Goal: Transaction & Acquisition: Book appointment/travel/reservation

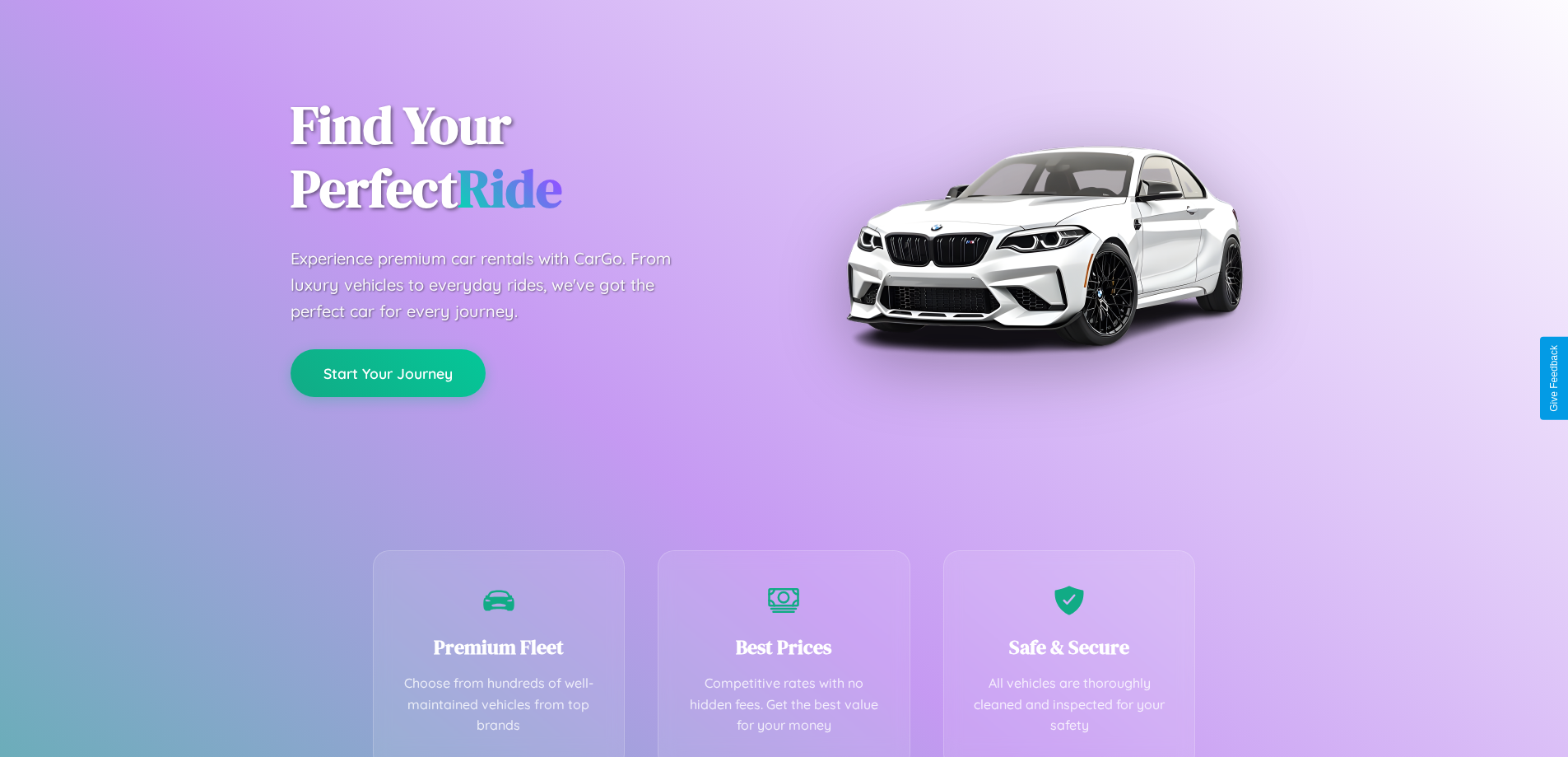
scroll to position [324, 0]
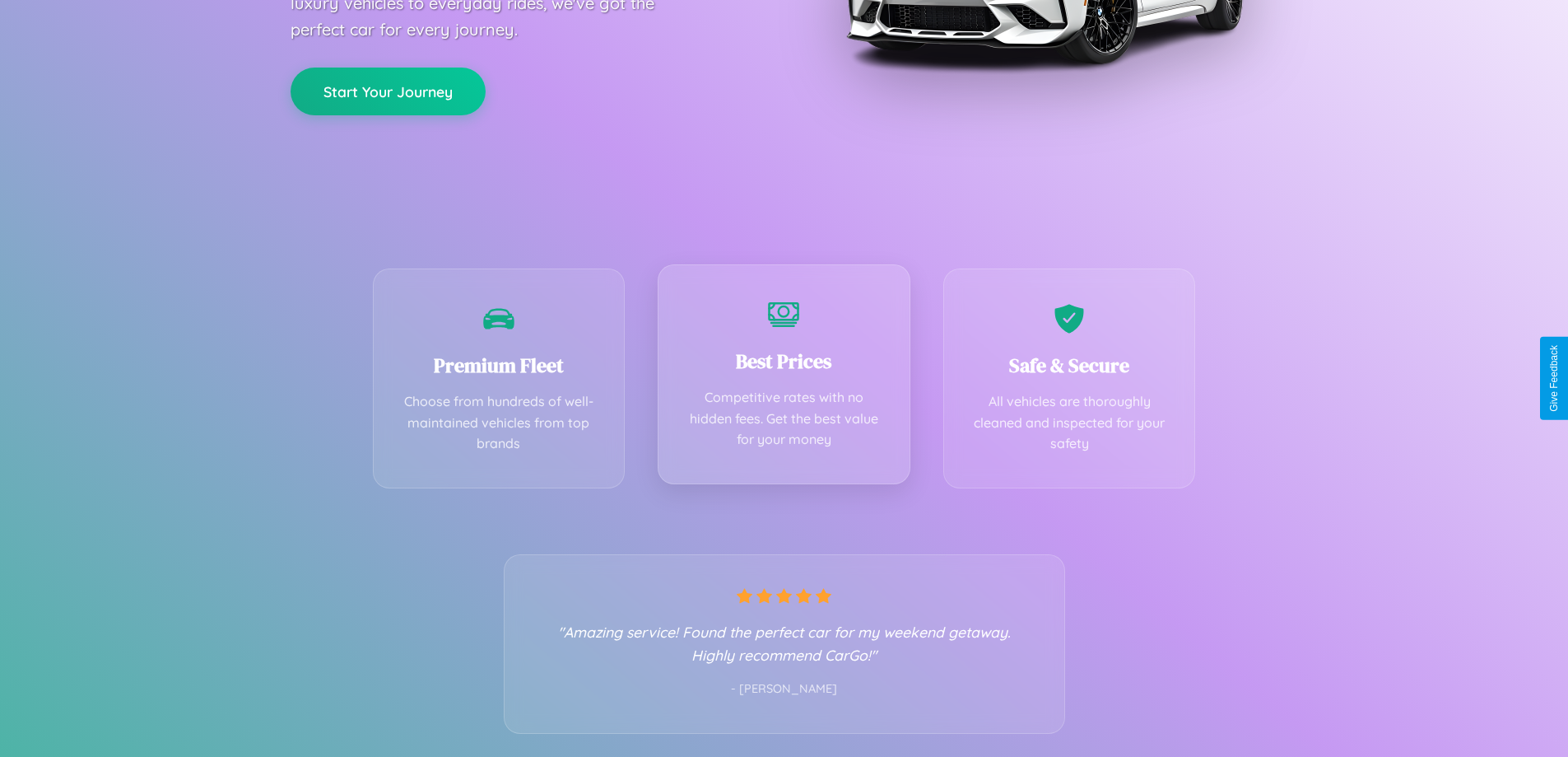
click at [784, 378] on div "Best Prices Competitive rates with no hidden fees. Get the best value for your …" at bounding box center [784, 374] width 253 height 220
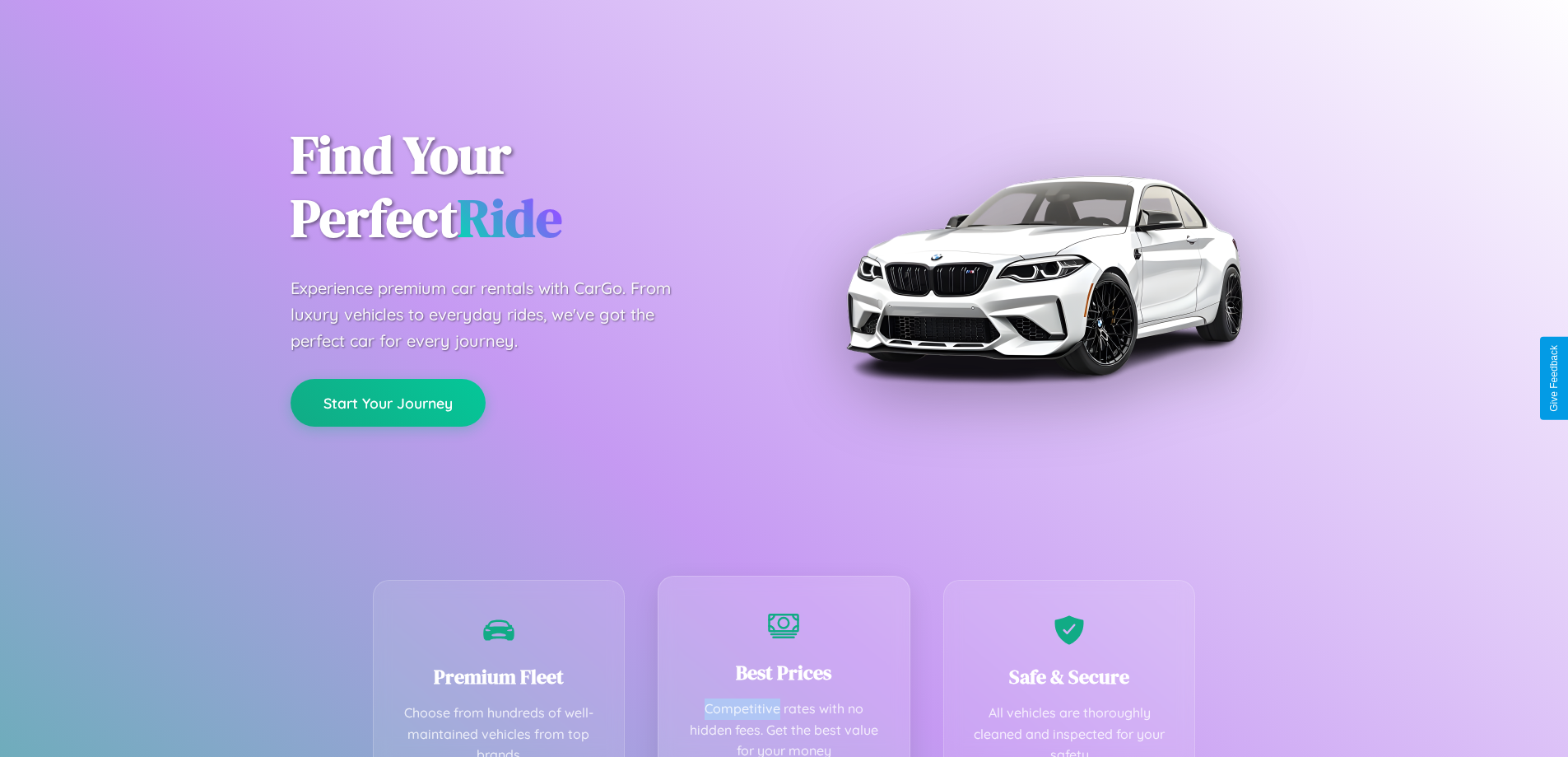
scroll to position [0, 0]
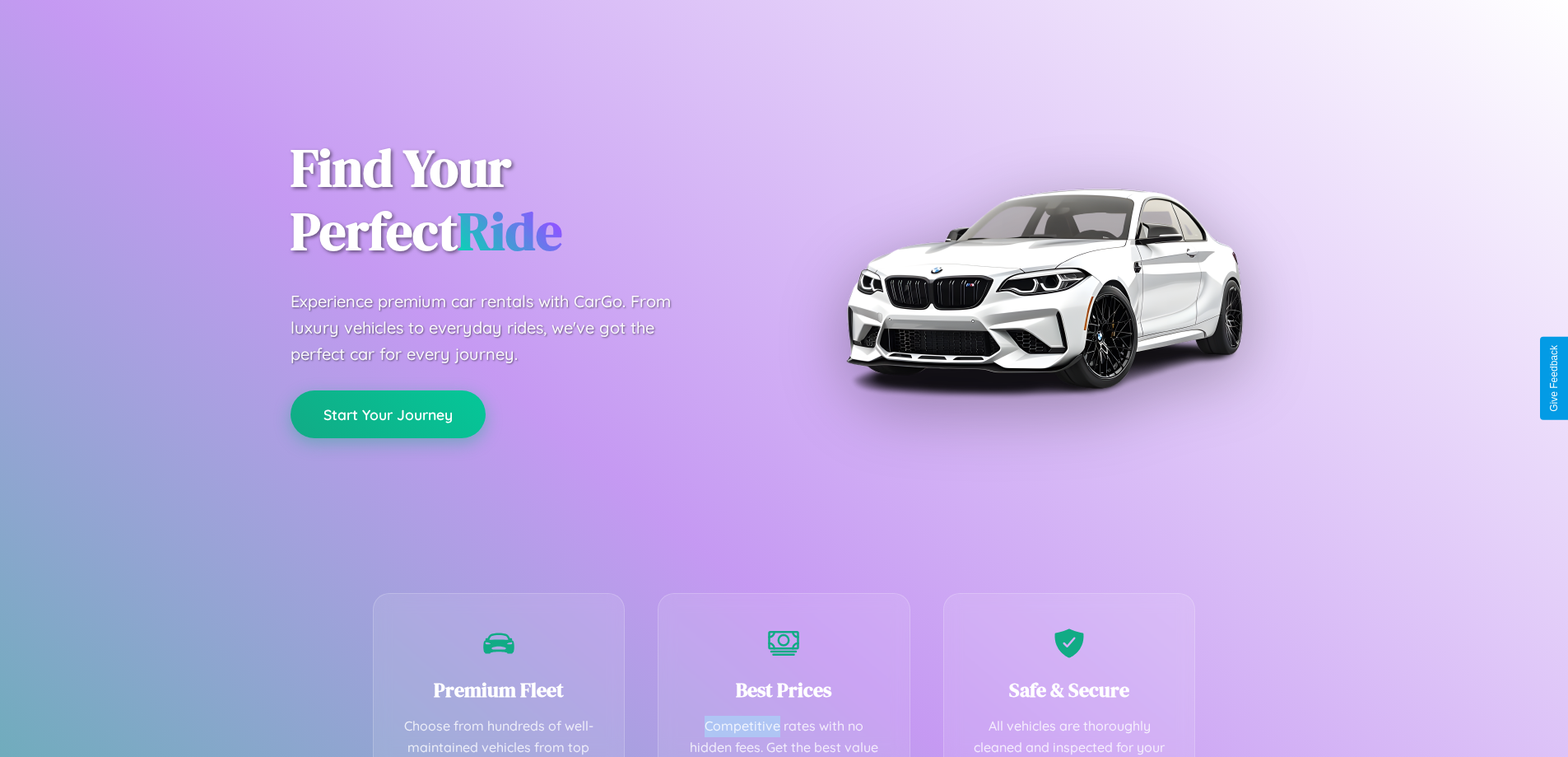
click at [387, 414] on button "Start Your Journey" at bounding box center [388, 414] width 195 height 48
click at [387, 413] on button "Start Your Journey" at bounding box center [388, 414] width 195 height 48
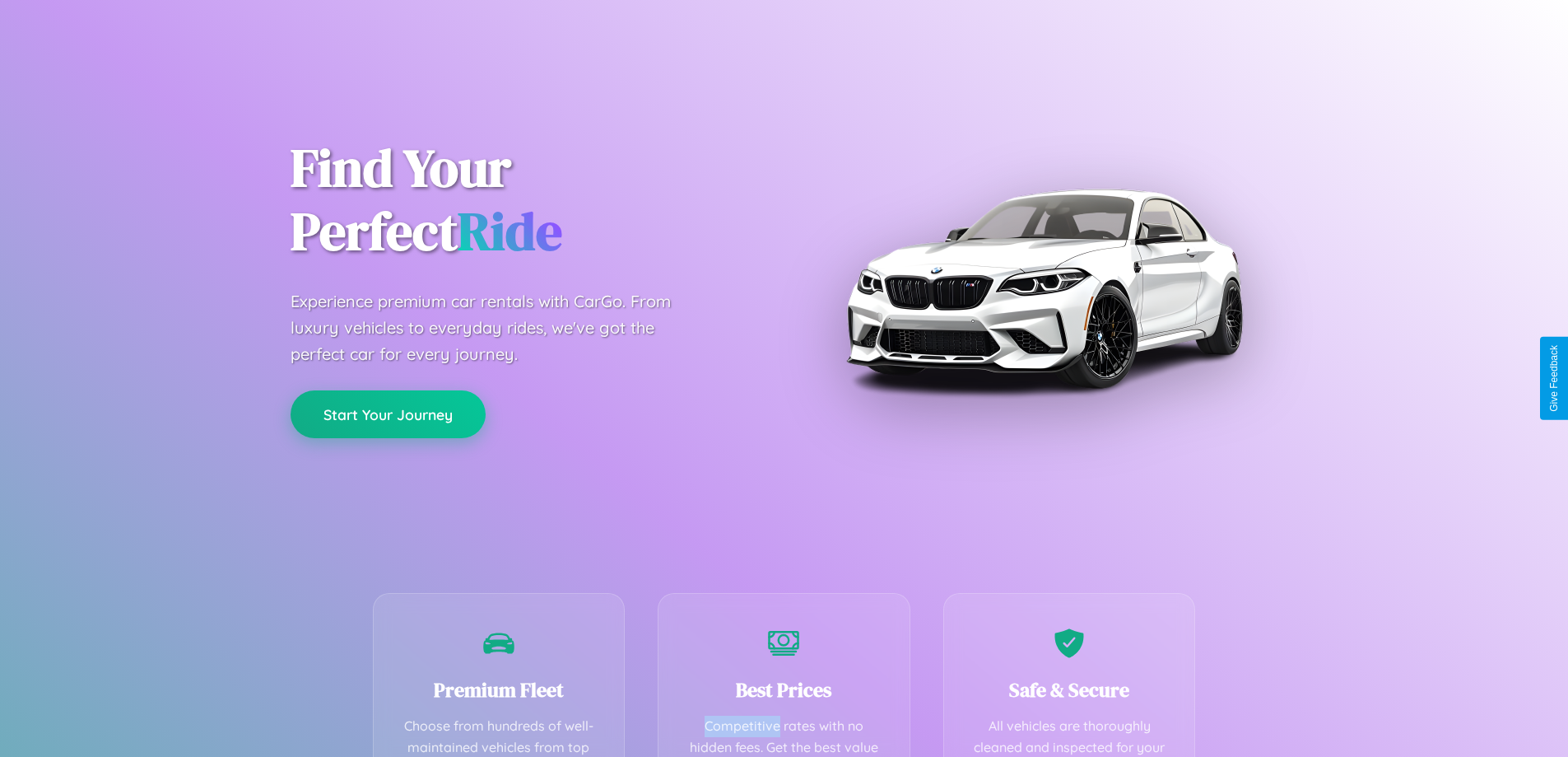
click at [387, 413] on button "Start Your Journey" at bounding box center [388, 414] width 195 height 48
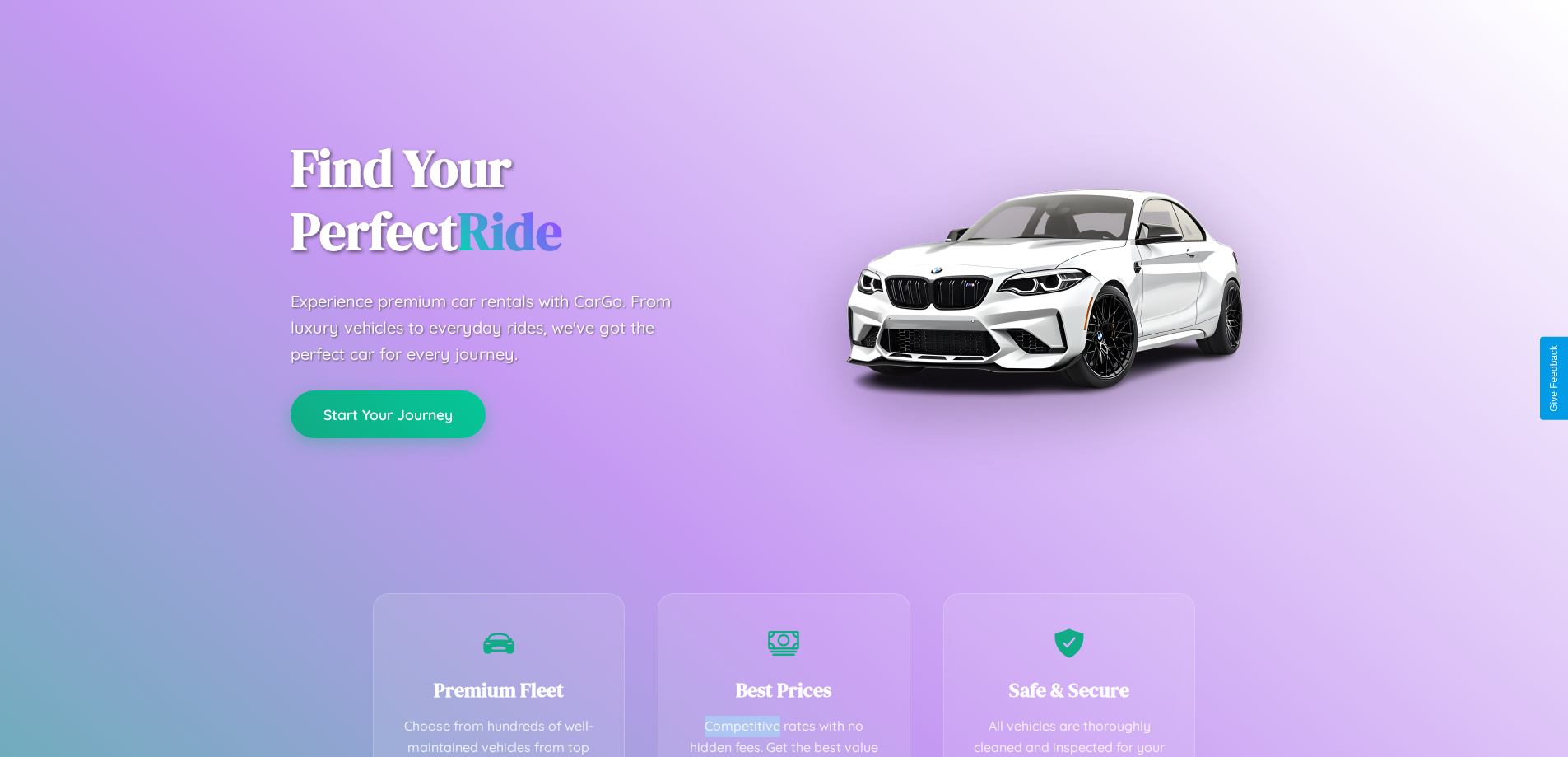
click at [387, 413] on button "Start Your Journey" at bounding box center [388, 414] width 195 height 48
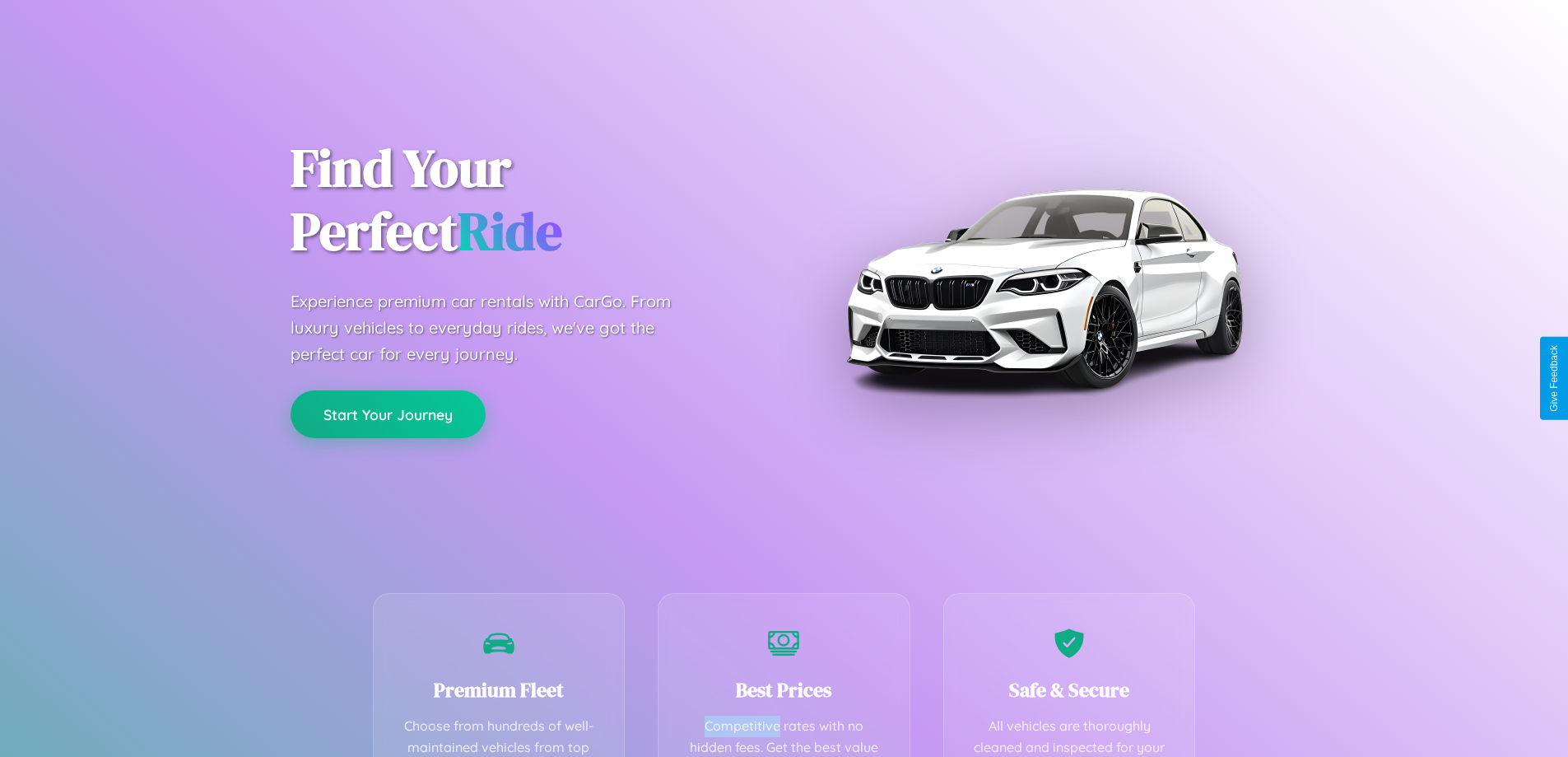
click at [387, 413] on button "Start Your Journey" at bounding box center [388, 414] width 195 height 48
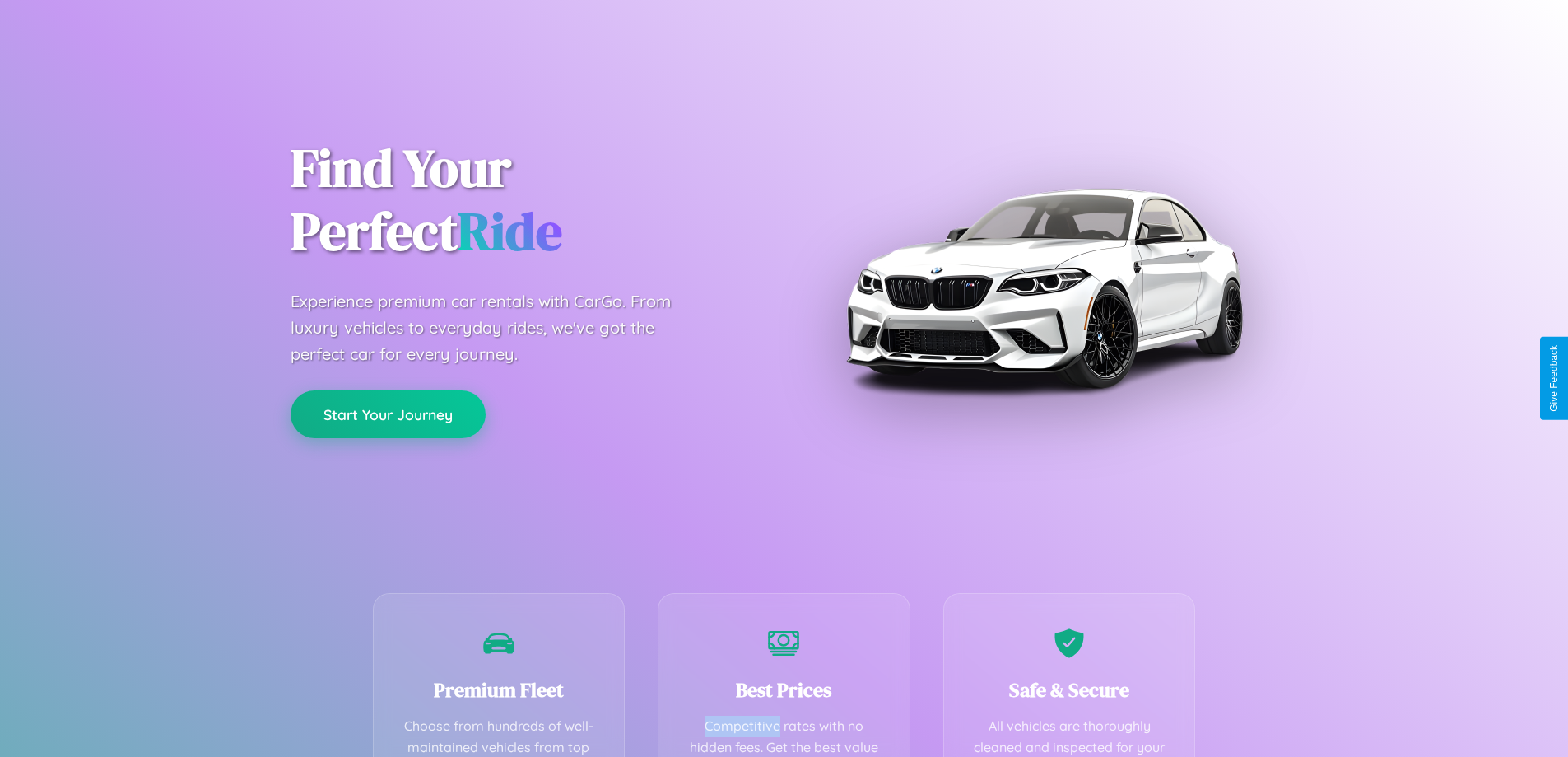
click at [387, 413] on button "Start Your Journey" at bounding box center [388, 414] width 195 height 48
